Goal: Task Accomplishment & Management: Manage account settings

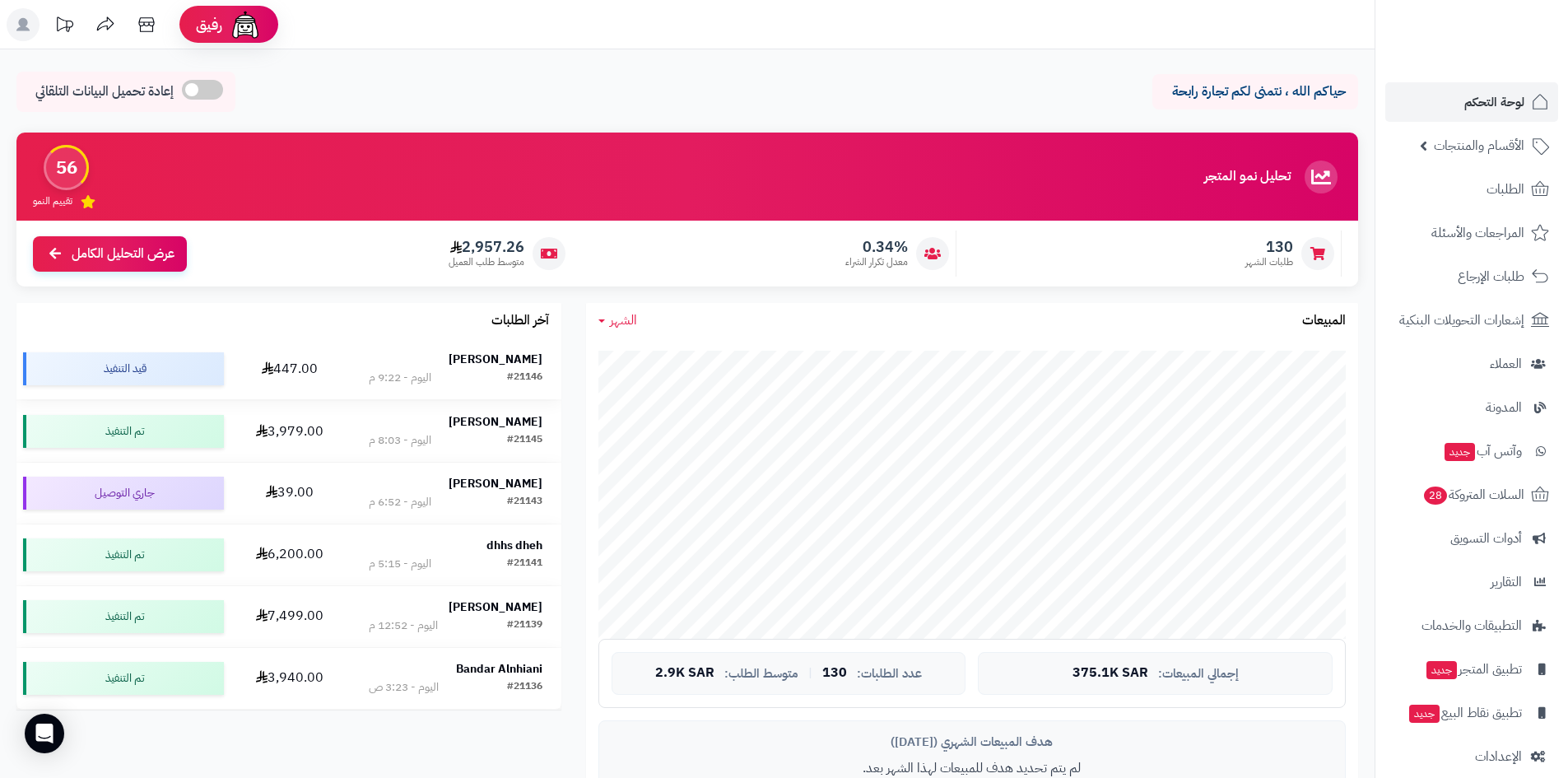
click at [523, 364] on strong "[PERSON_NAME]" at bounding box center [495, 359] width 94 height 18
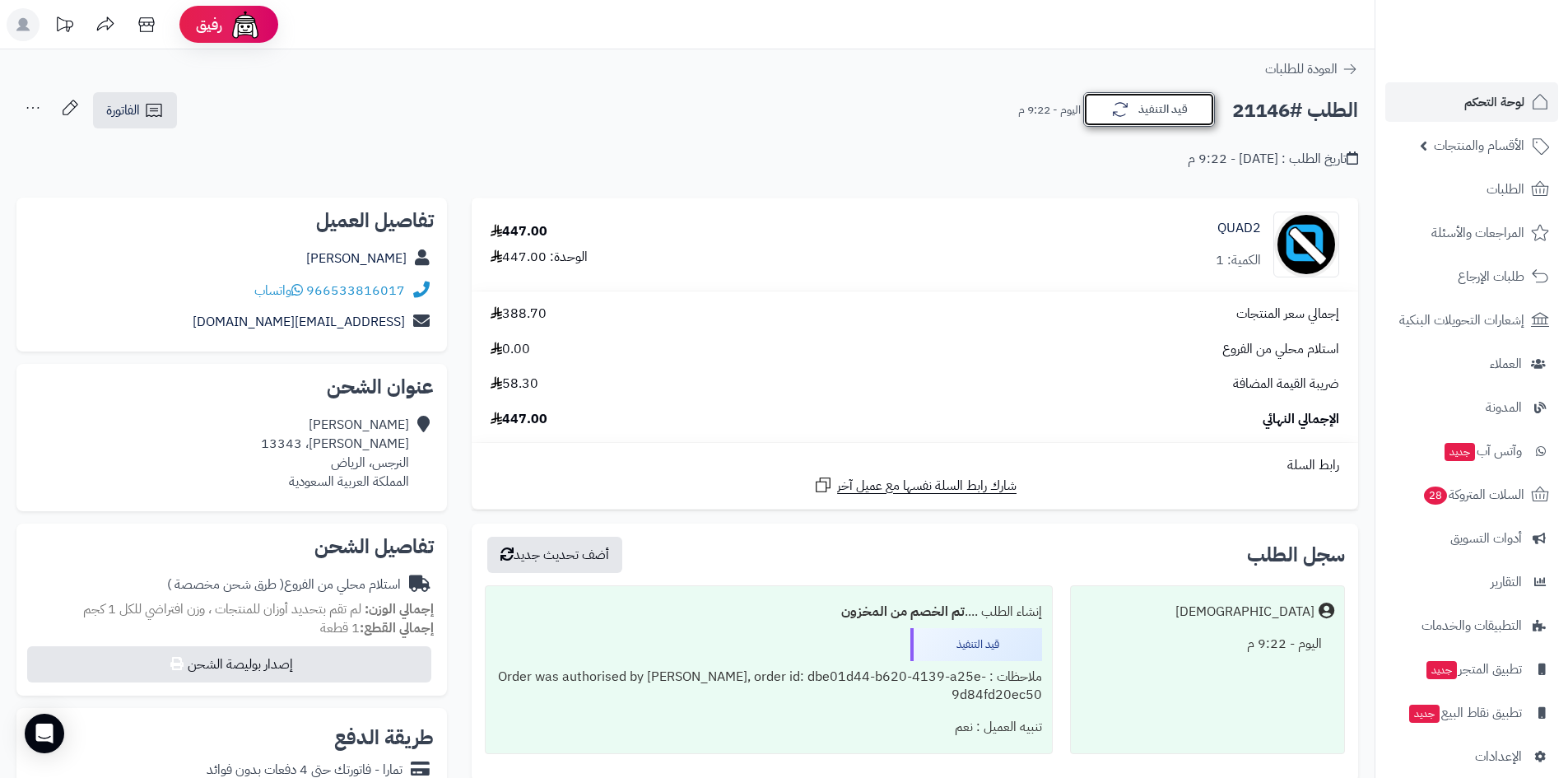
click at [1172, 120] on button "قيد التنفيذ" at bounding box center [1148, 109] width 132 height 34
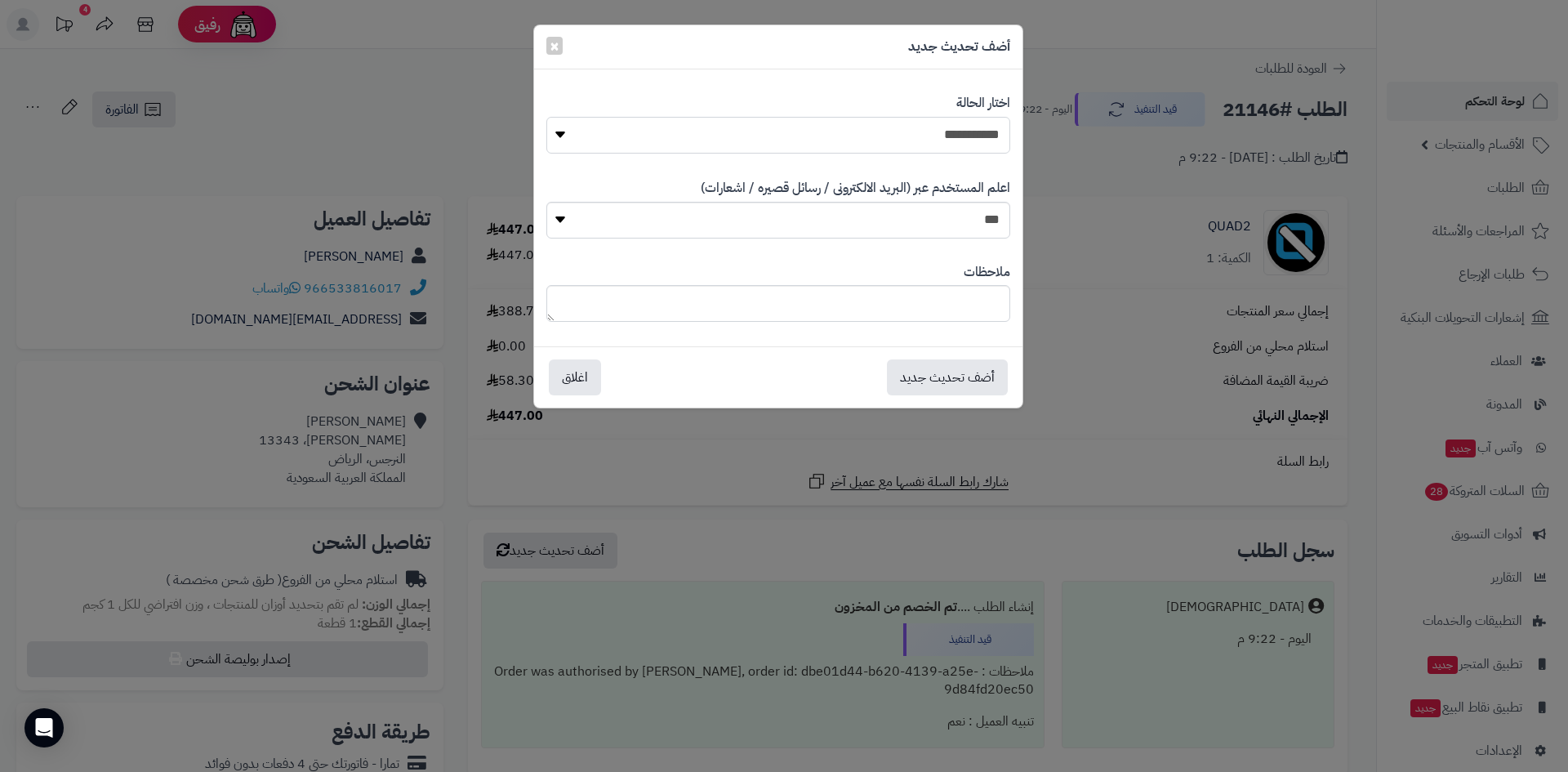
click at [964, 143] on select "**********" at bounding box center [778, 136] width 464 height 37
select select "*"
click at [546, 117] on select "**********" at bounding box center [778, 136] width 464 height 37
click at [972, 380] on button "أضف تحديث جديد" at bounding box center [947, 376] width 121 height 36
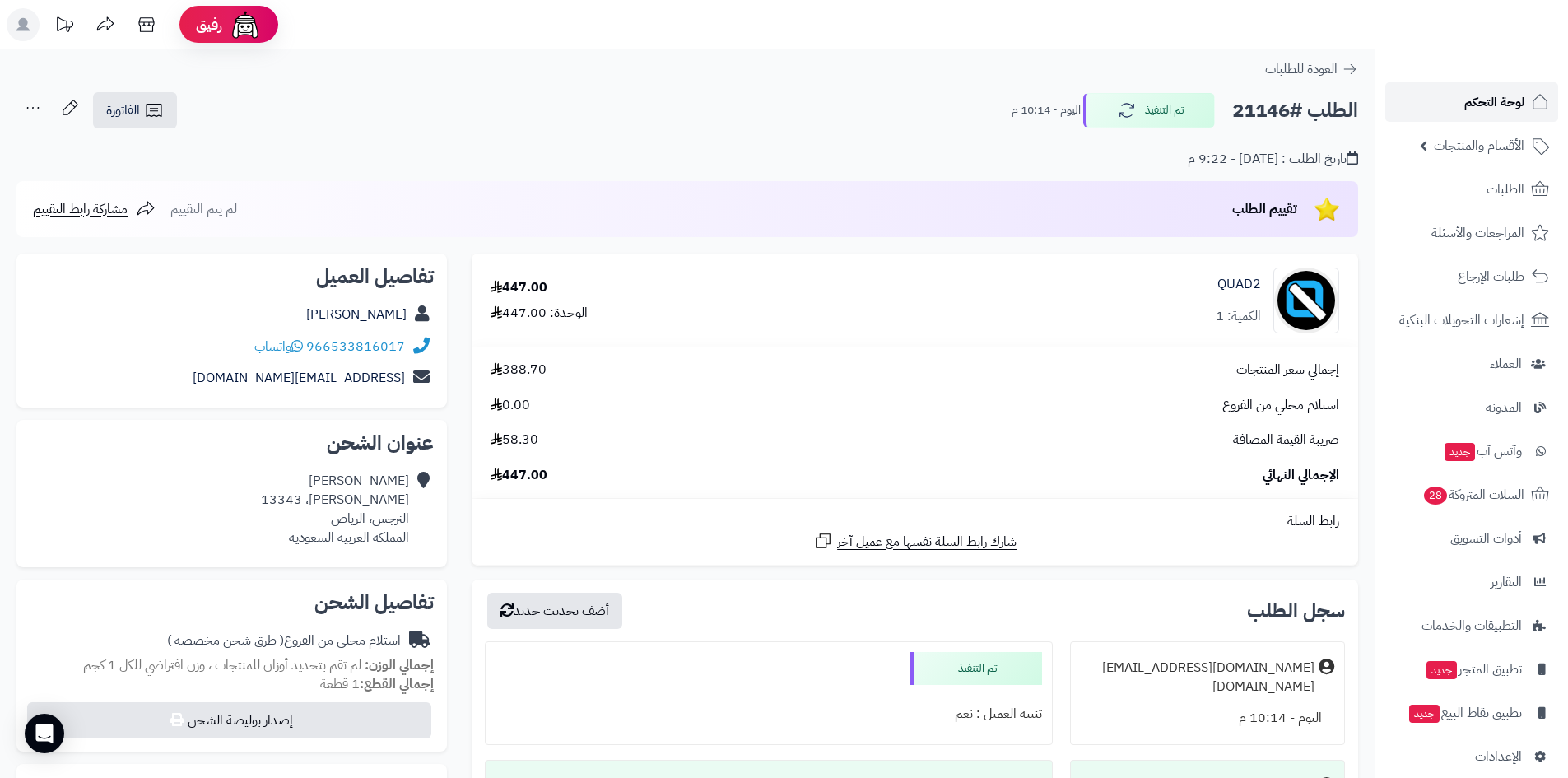
click at [1499, 107] on span "لوحة التحكم" at bounding box center [1494, 102] width 60 height 23
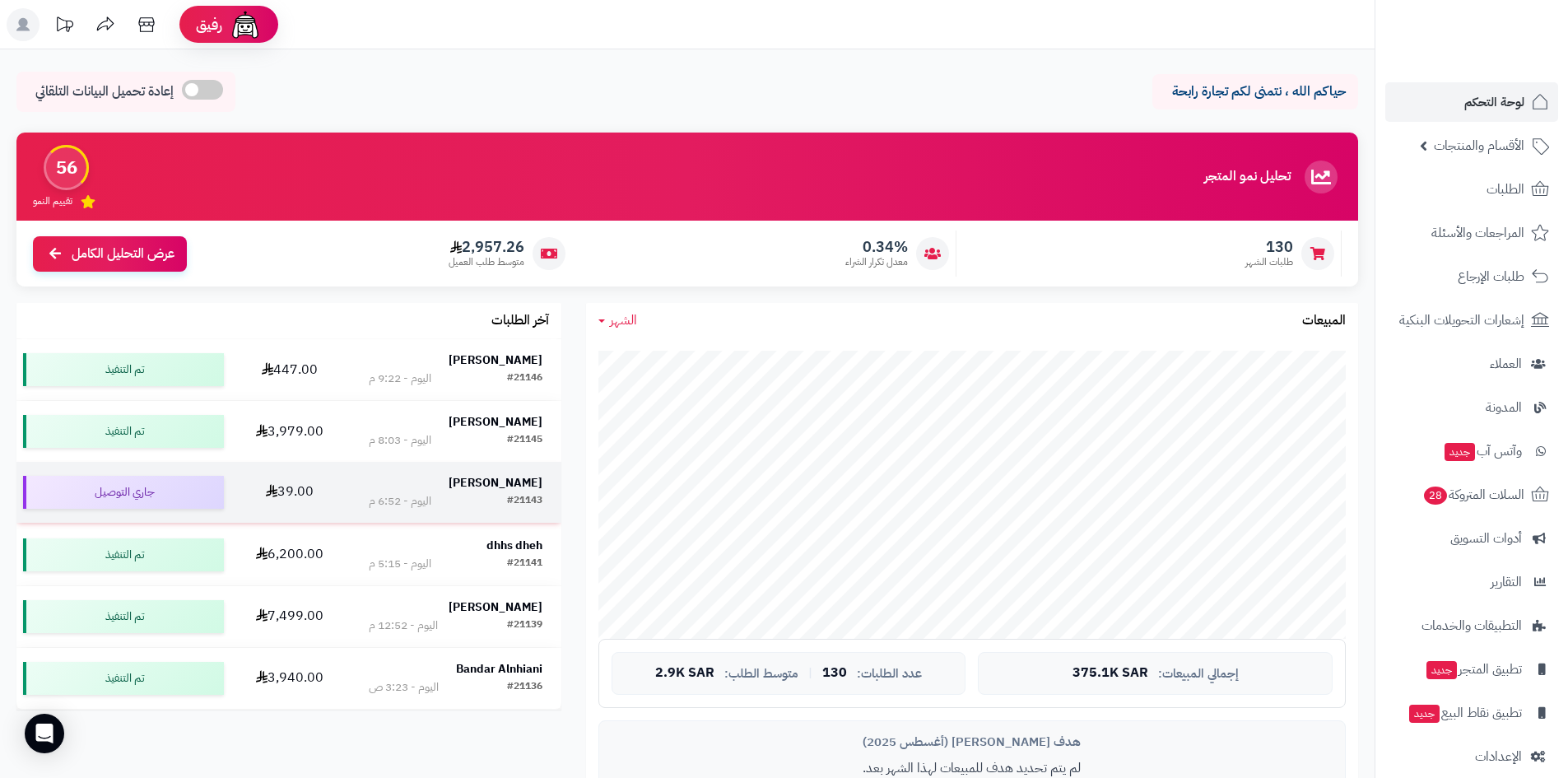
click at [481, 486] on strong "[PERSON_NAME]" at bounding box center [495, 483] width 94 height 18
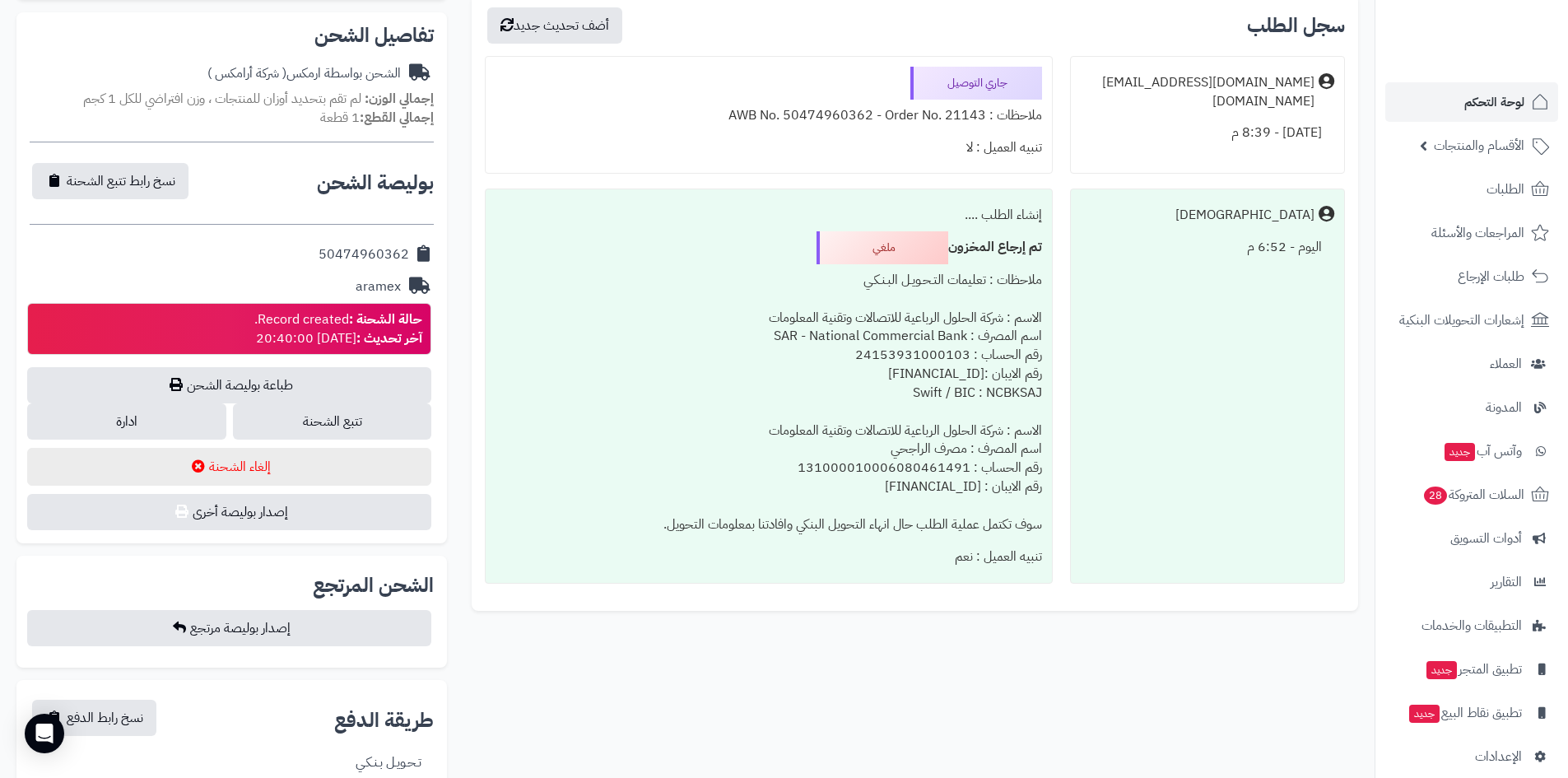
scroll to position [577, 0]
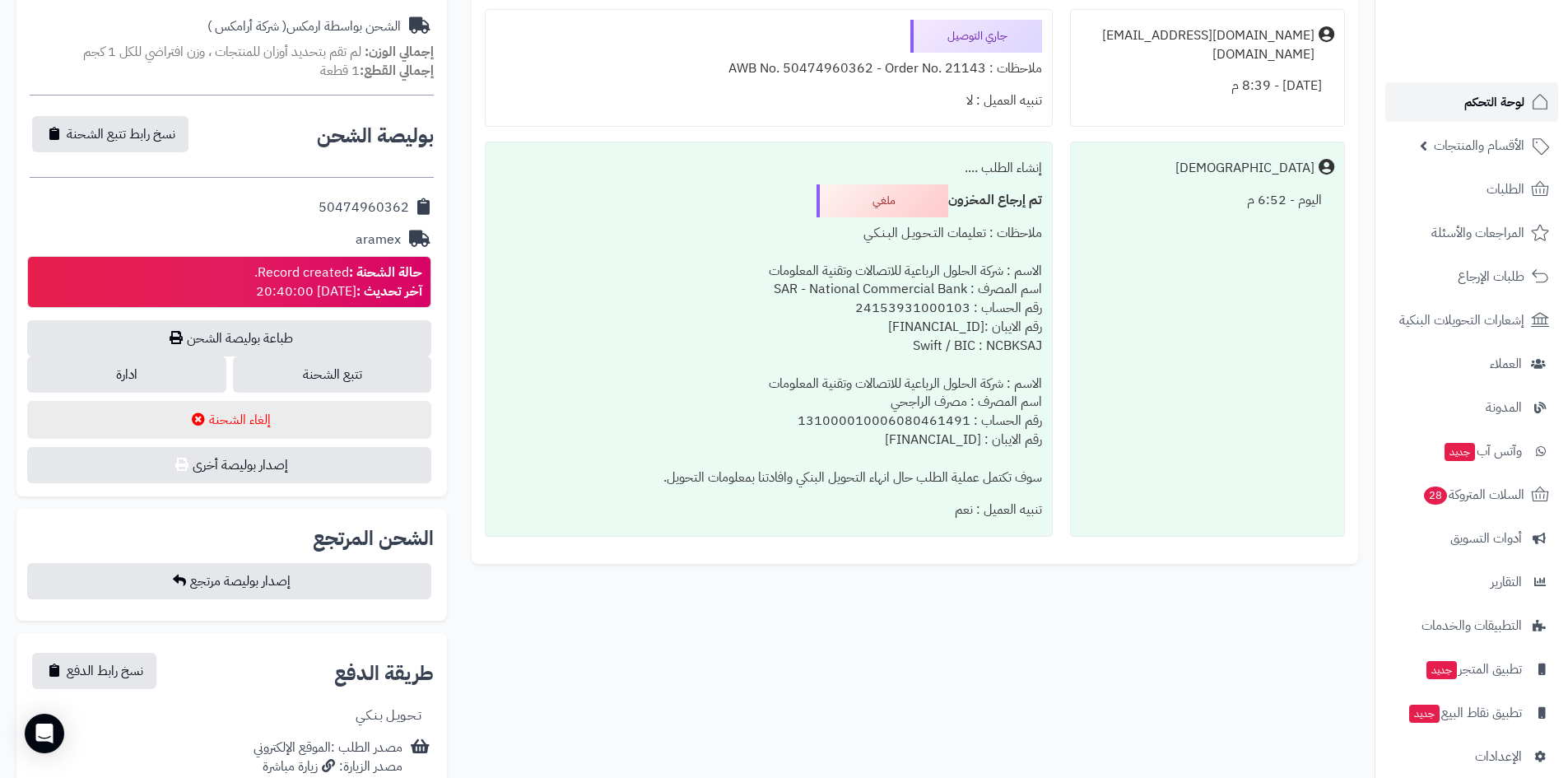
click at [1491, 105] on span "لوحة التحكم" at bounding box center [1494, 102] width 60 height 23
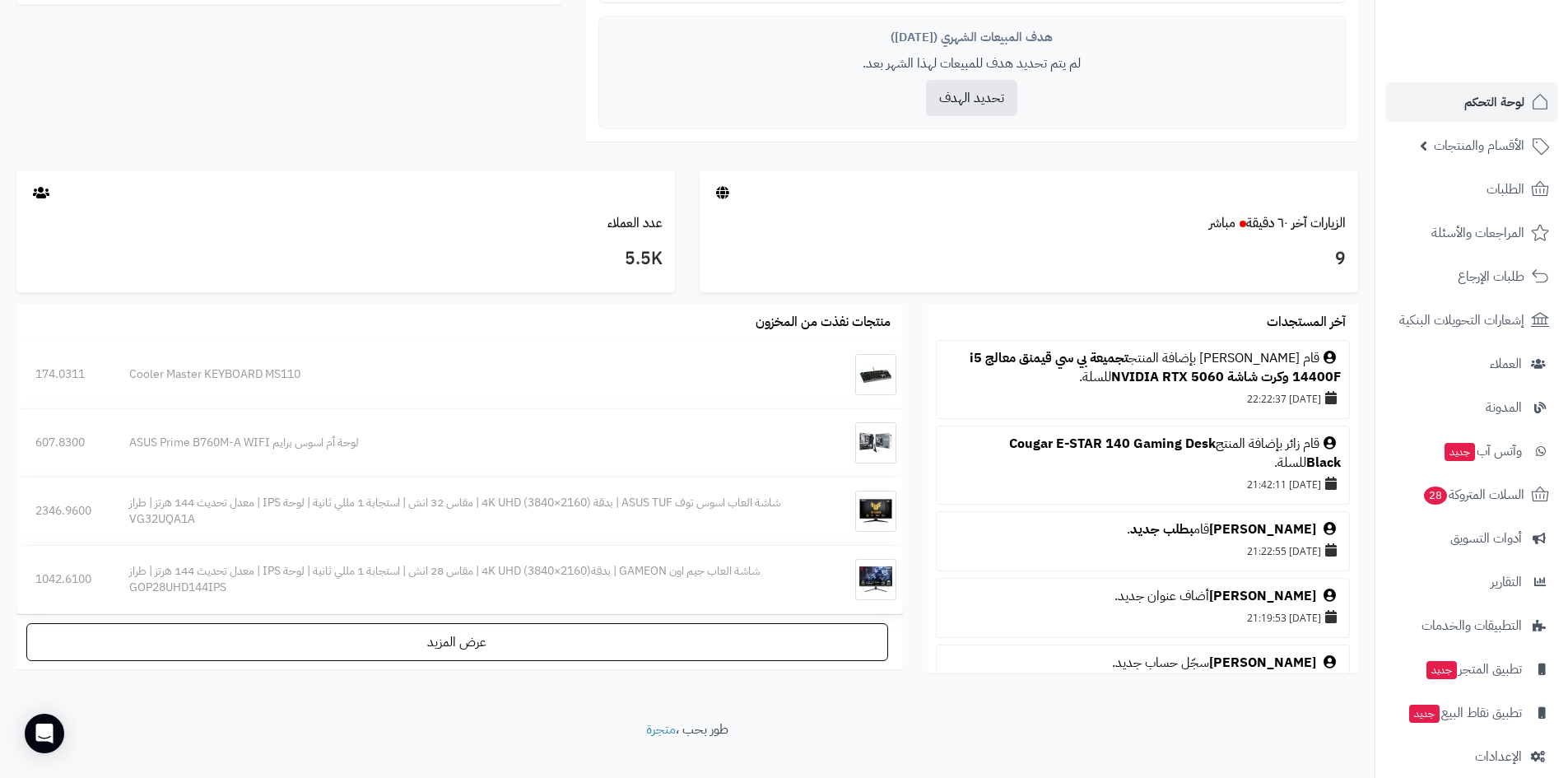
scroll to position [730, 0]
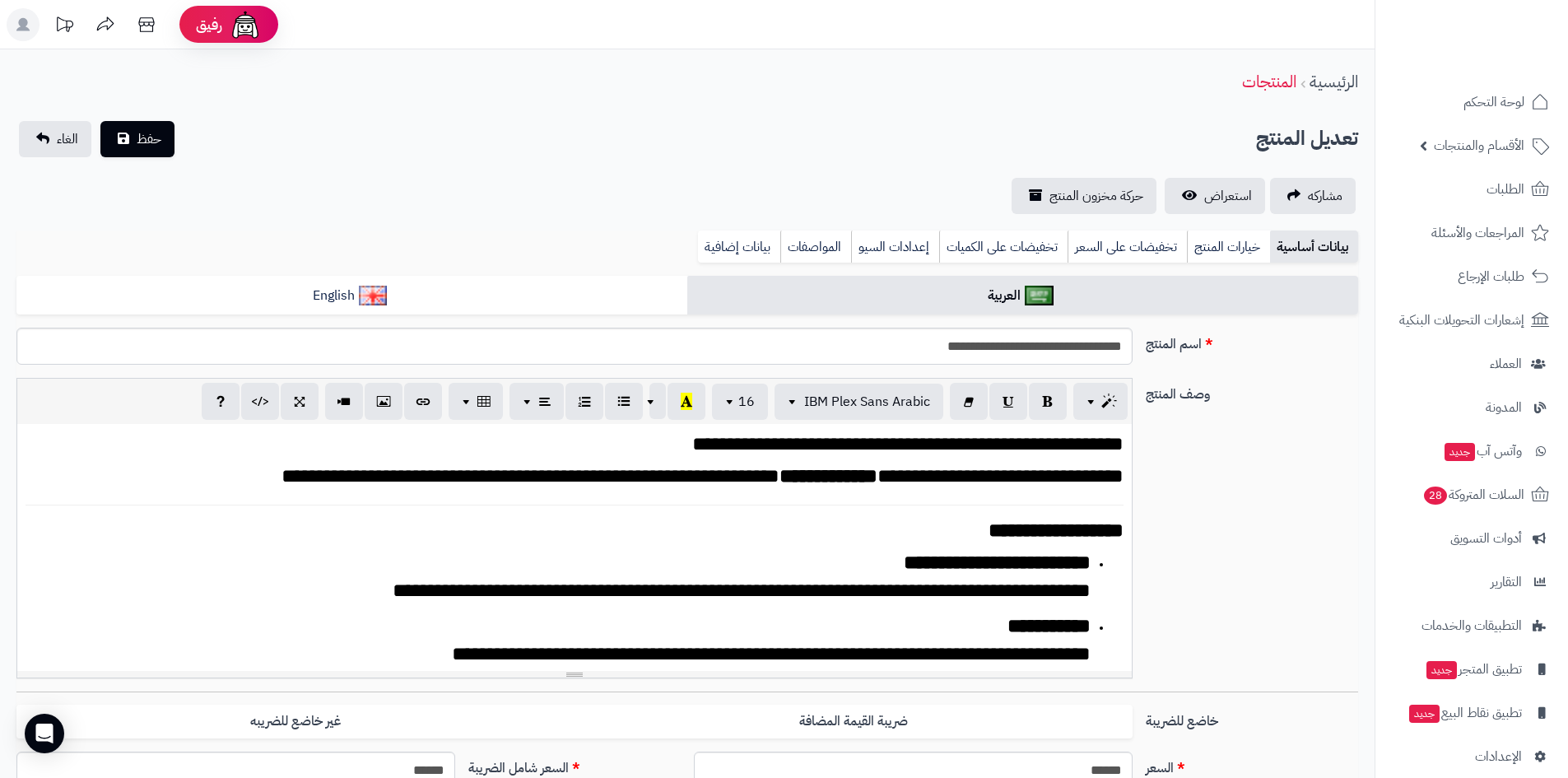
scroll to position [343, 0]
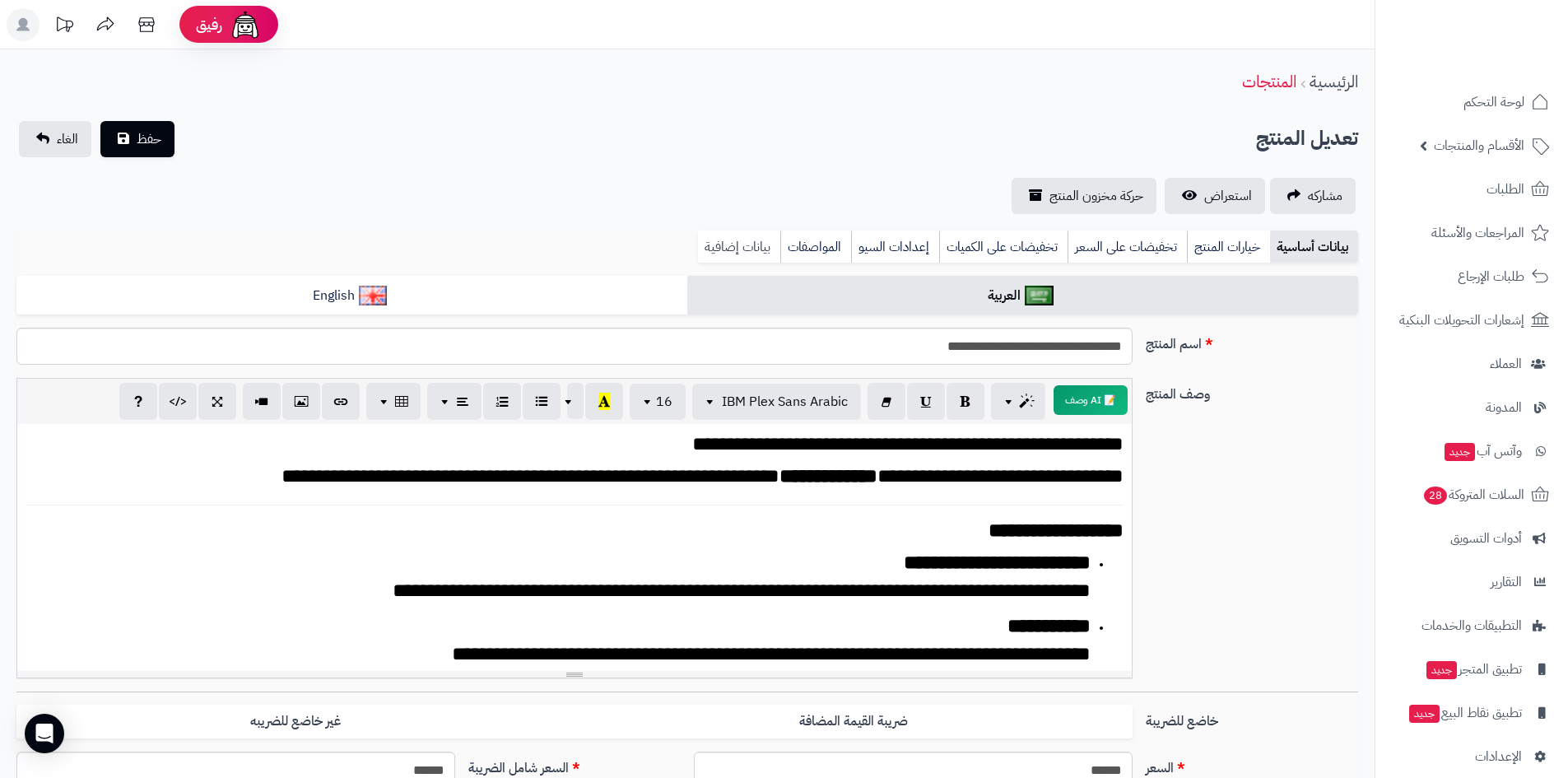
click at [727, 248] on link "بيانات إضافية" at bounding box center [739, 247] width 82 height 33
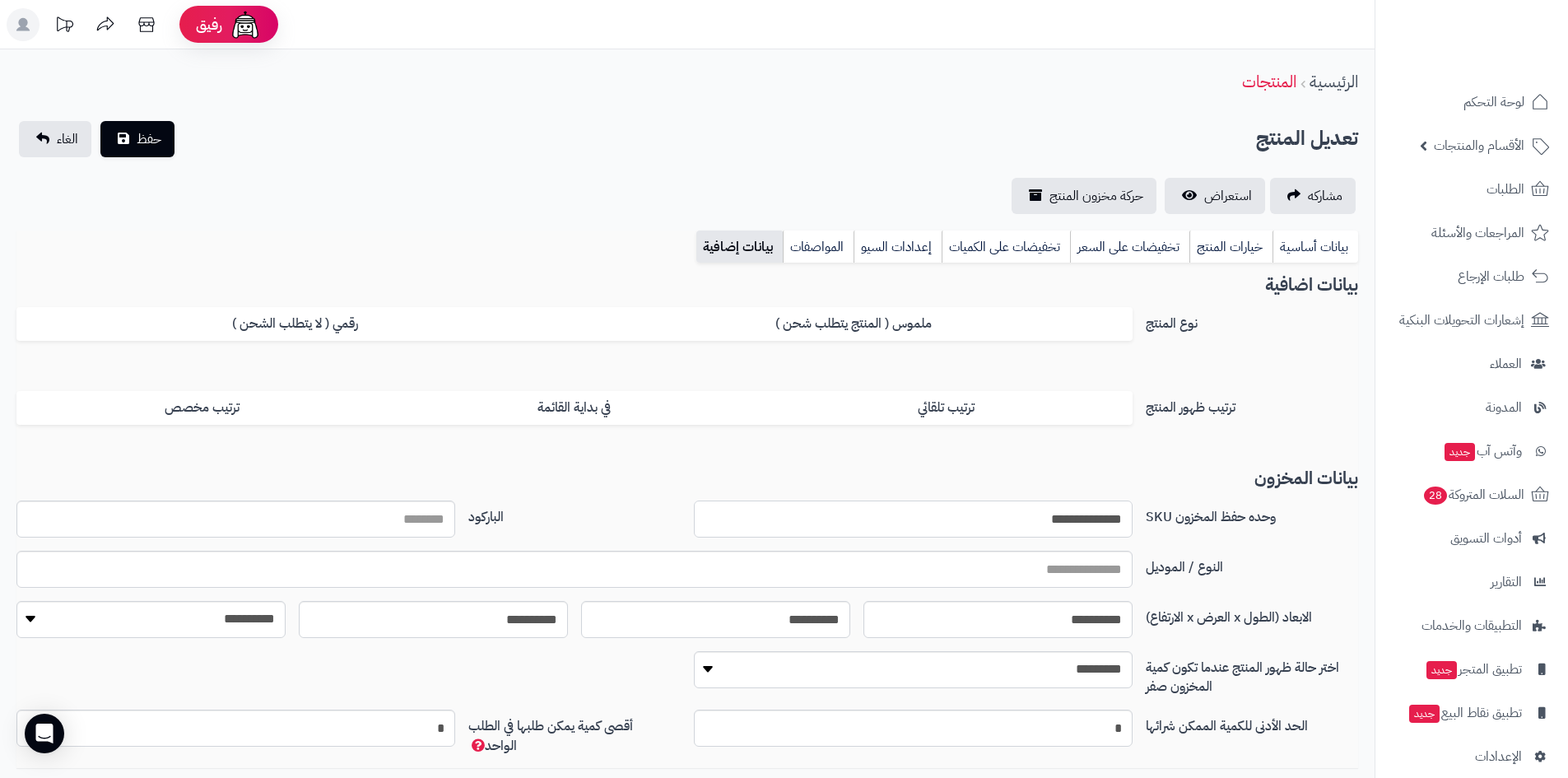
click at [1002, 518] on input "**********" at bounding box center [913, 520] width 439 height 37
click at [1476, 95] on span "لوحة التحكم" at bounding box center [1494, 102] width 60 height 23
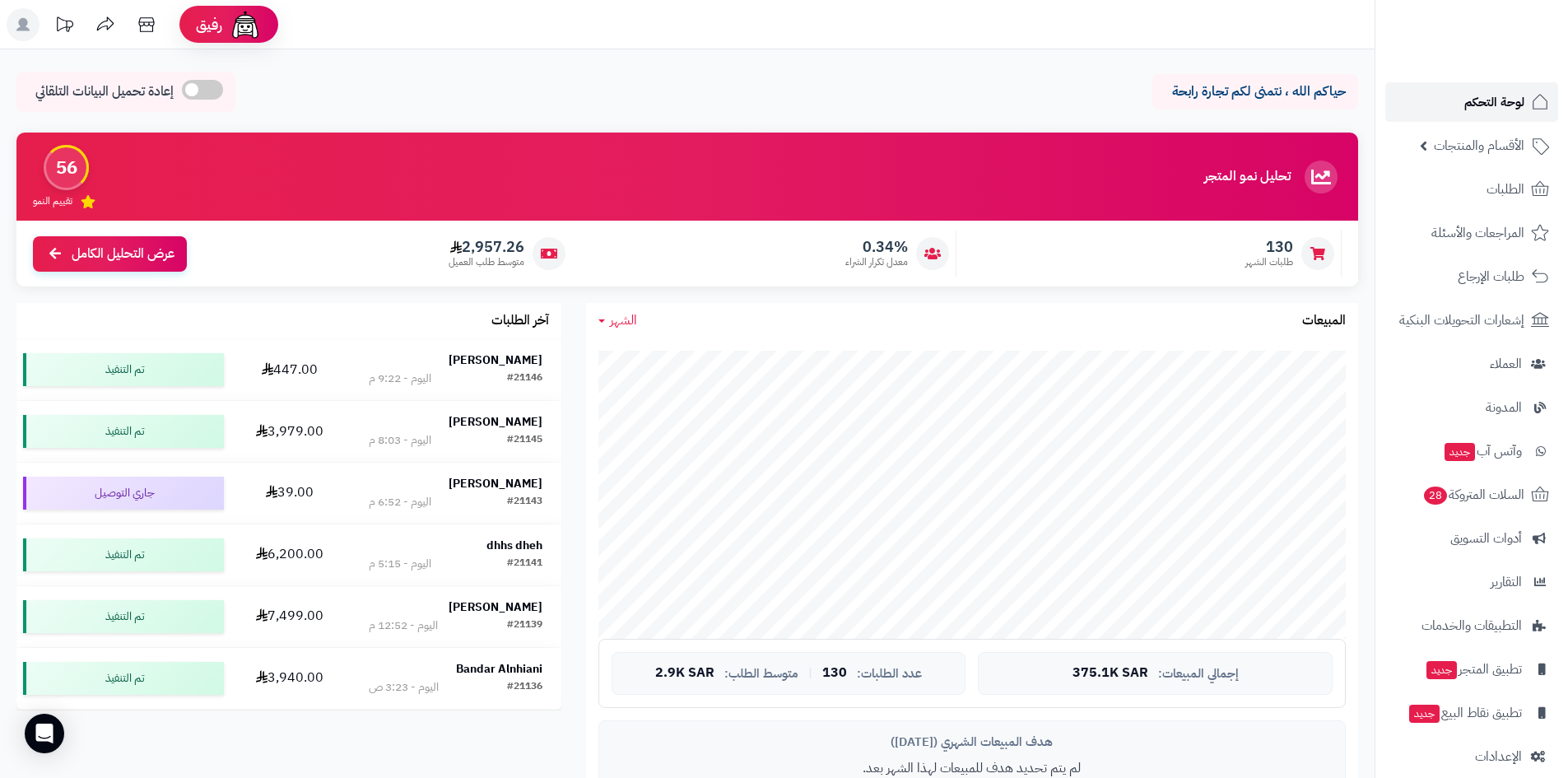
click at [1509, 102] on span "لوحة التحكم" at bounding box center [1494, 102] width 60 height 23
